Goal: Navigation & Orientation: Understand site structure

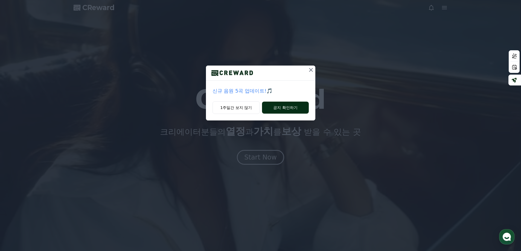
click at [286, 103] on button "공지 확인하기" at bounding box center [285, 108] width 46 height 12
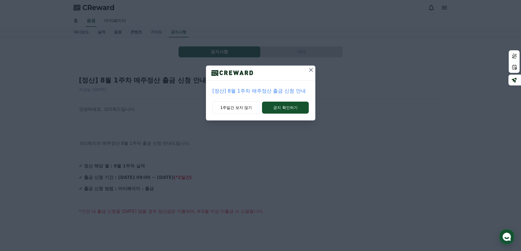
click at [309, 70] on icon at bounding box center [310, 70] width 7 height 7
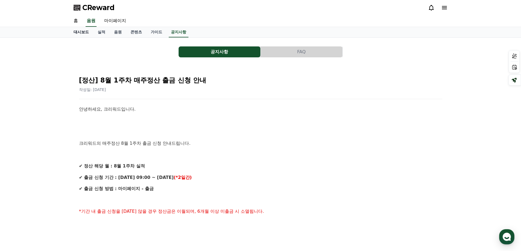
click at [86, 35] on link "대시보드" at bounding box center [81, 32] width 24 height 10
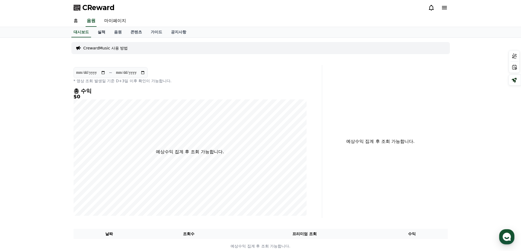
click at [98, 35] on link "실적" at bounding box center [101, 32] width 16 height 10
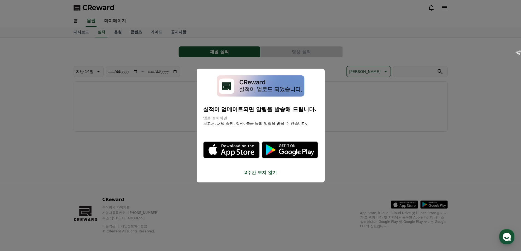
click at [118, 34] on button "close modal" at bounding box center [260, 125] width 521 height 251
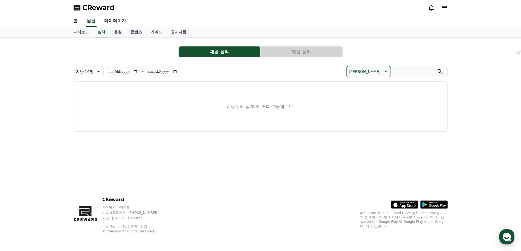
click at [118, 34] on link "음원" at bounding box center [118, 32] width 16 height 10
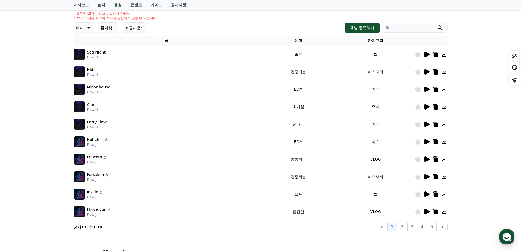
scroll to position [10, 0]
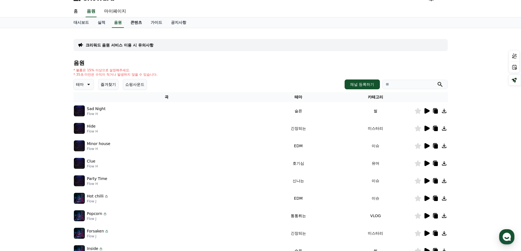
click at [137, 25] on link "콘텐츠" at bounding box center [136, 22] width 20 height 10
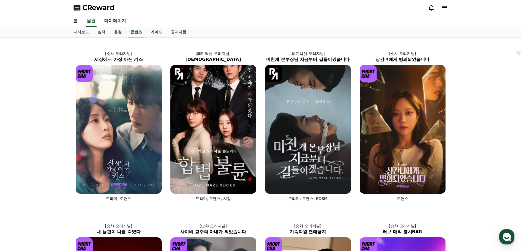
click at [158, 34] on link "가이드" at bounding box center [156, 32] width 20 height 10
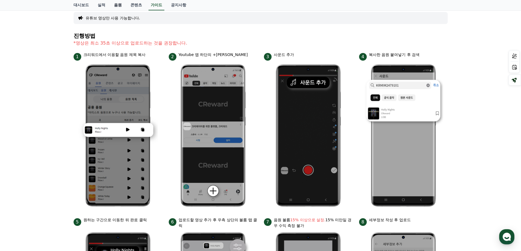
scroll to position [55, 0]
